Goal: Task Accomplishment & Management: Manage account settings

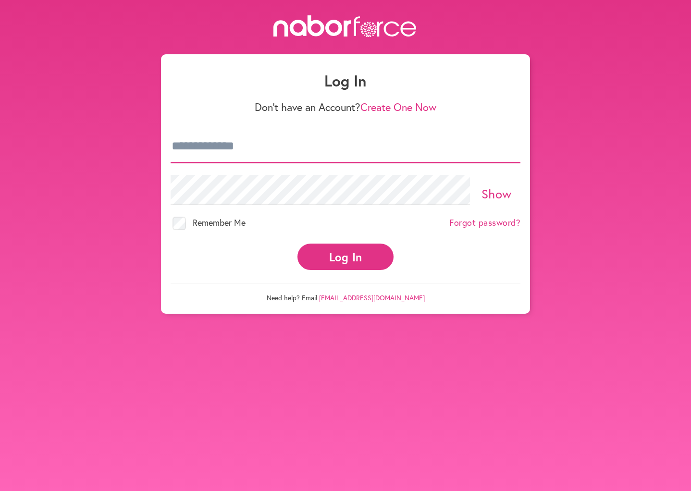
type input "**********"
click at [338, 255] on button "Log In" at bounding box center [345, 256] width 96 height 26
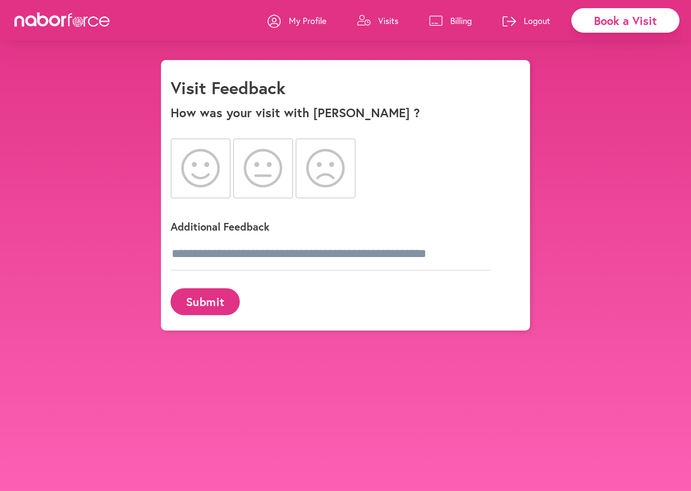
click at [202, 172] on icon at bounding box center [200, 168] width 39 height 38
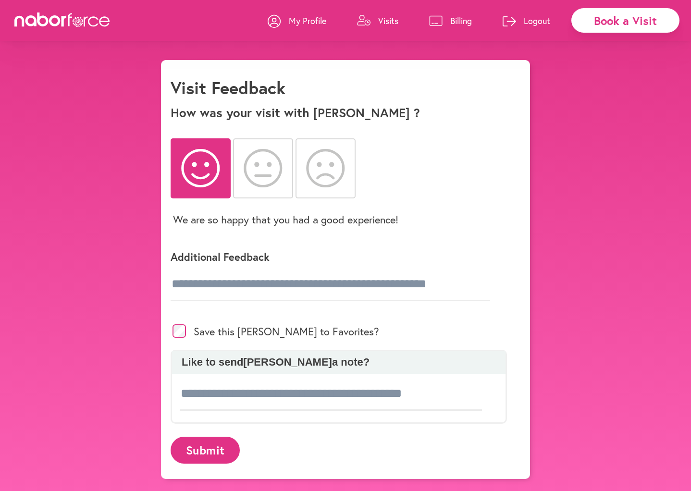
click at [206, 447] on button "Submit" at bounding box center [204, 450] width 69 height 26
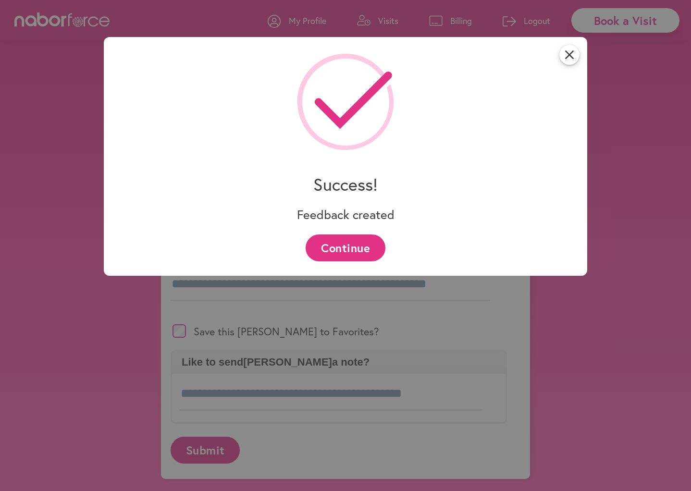
click at [322, 250] on button "Continue" at bounding box center [344, 247] width 79 height 26
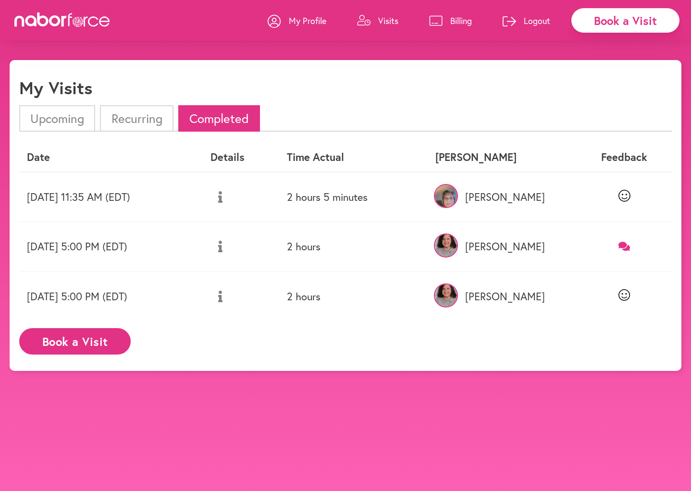
scroll to position [5, 0]
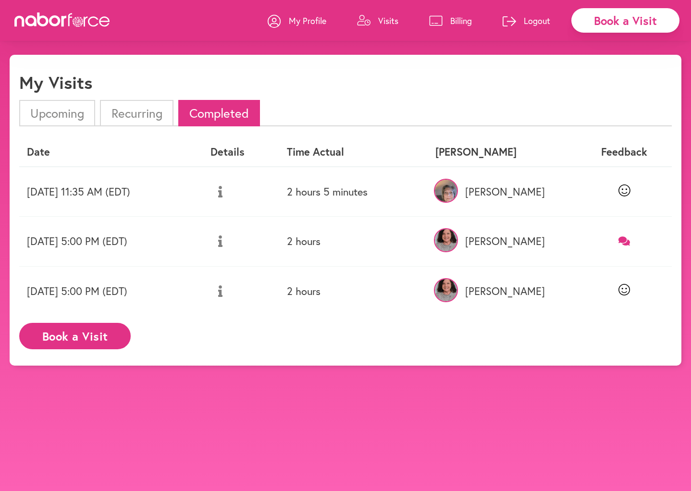
click at [131, 113] on li "Recurring" at bounding box center [136, 113] width 73 height 26
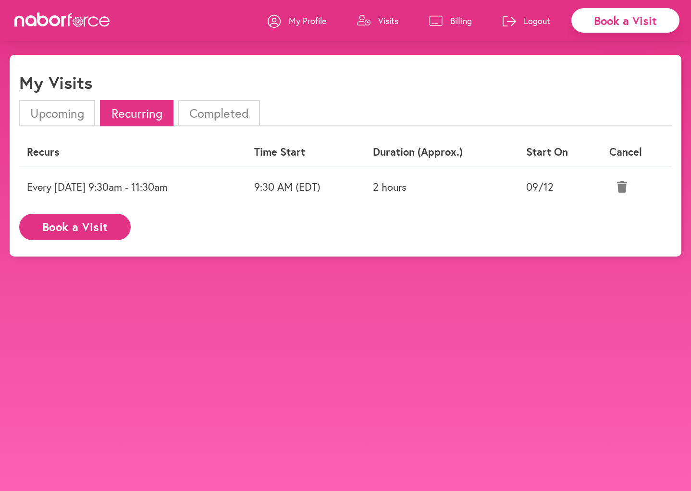
click at [78, 112] on li "Upcoming" at bounding box center [57, 113] width 76 height 26
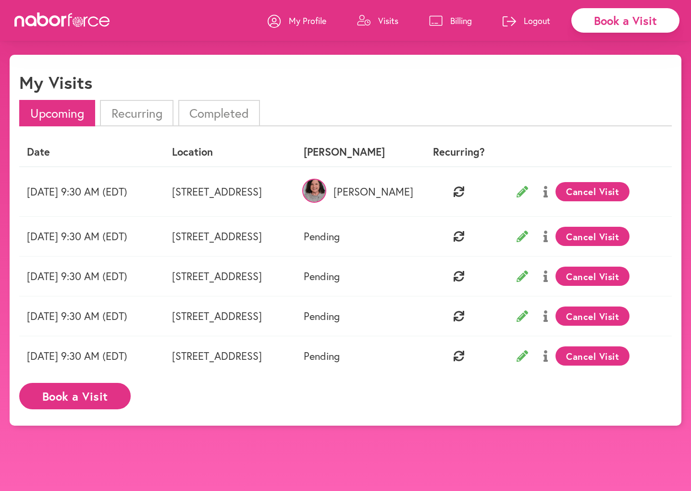
click at [524, 20] on p "Logout" at bounding box center [536, 21] width 26 height 12
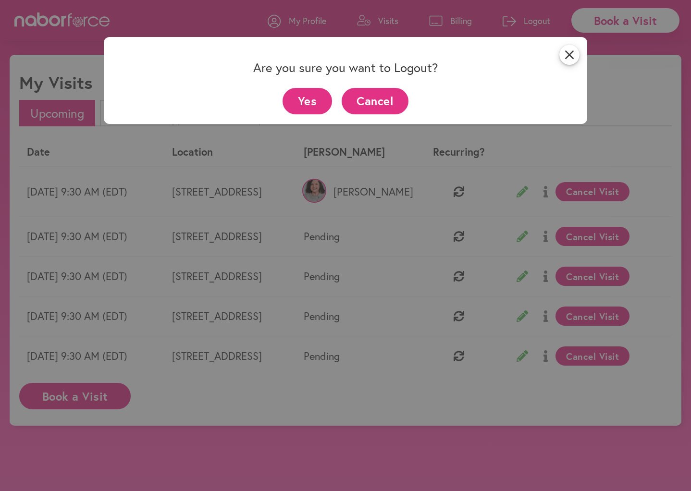
click at [309, 102] on button "Yes" at bounding box center [306, 101] width 49 height 26
